Goal: Register for event/course

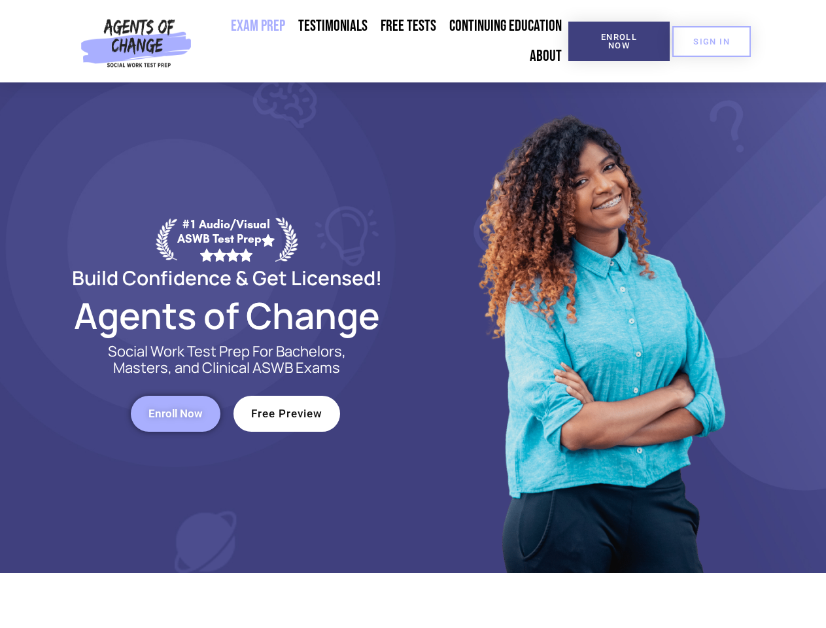
click at [413, 314] on div at bounding box center [599, 327] width 373 height 490
click at [618, 41] on span "Enroll Now" at bounding box center [618, 41] width 59 height 17
click at [711, 41] on span "SIGN IN" at bounding box center [711, 41] width 37 height 8
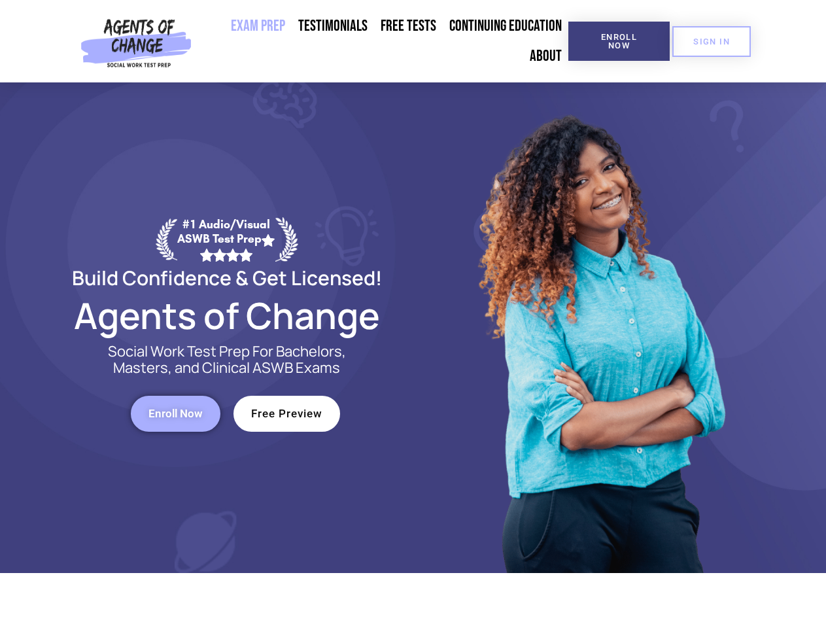
click at [175, 413] on span "Enroll Now" at bounding box center [175, 413] width 54 height 11
click at [286, 413] on span "Free Preview" at bounding box center [286, 413] width 71 height 11
